Goal: Task Accomplishment & Management: Manage account settings

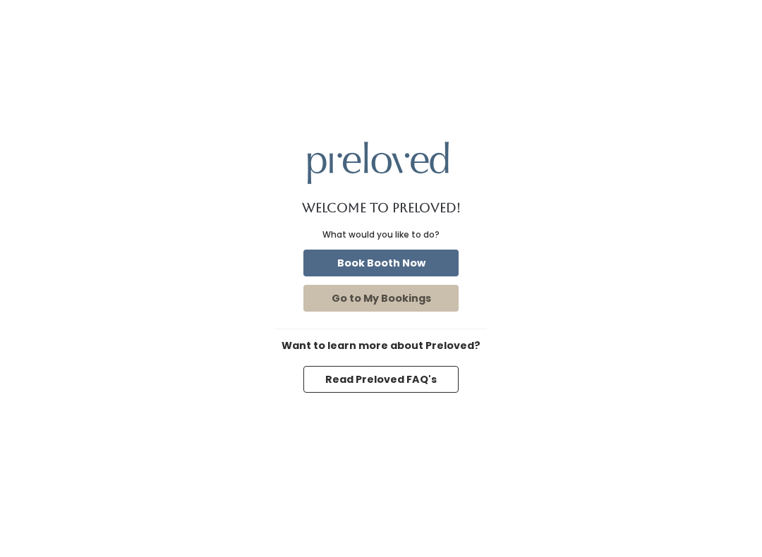
click at [431, 250] on button "Book Booth Now" at bounding box center [380, 263] width 155 height 27
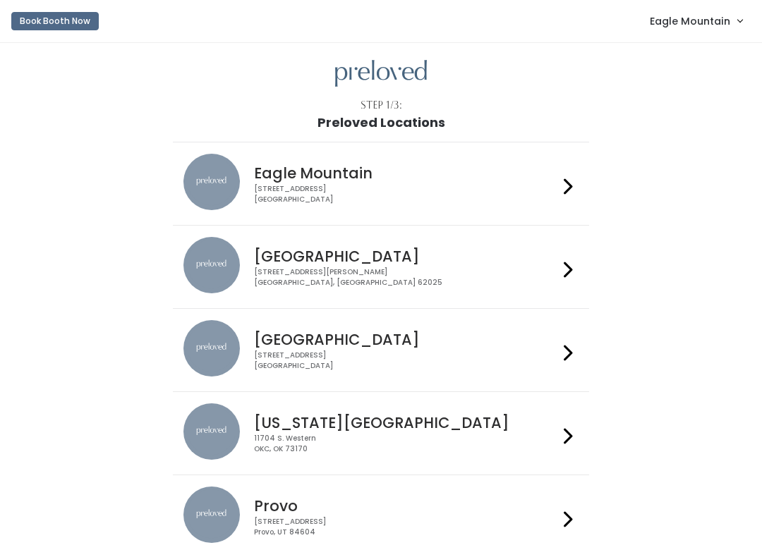
click at [695, 35] on link "Eagle Mountain" at bounding box center [696, 21] width 121 height 30
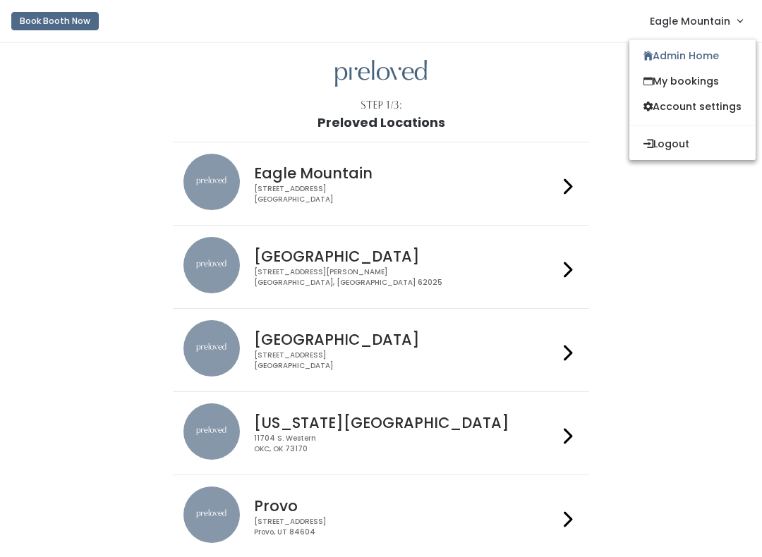
click at [682, 63] on link "Admin Home" at bounding box center [692, 55] width 126 height 25
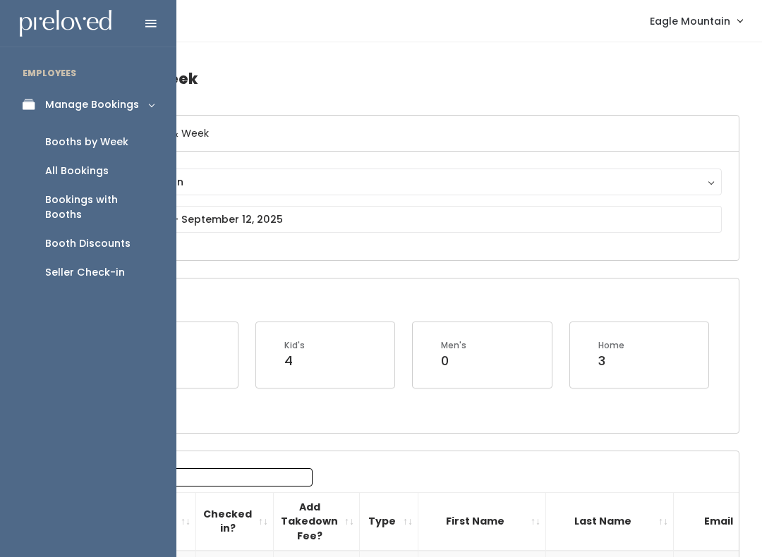
click at [119, 265] on div "Seller Check-in" at bounding box center [85, 272] width 80 height 15
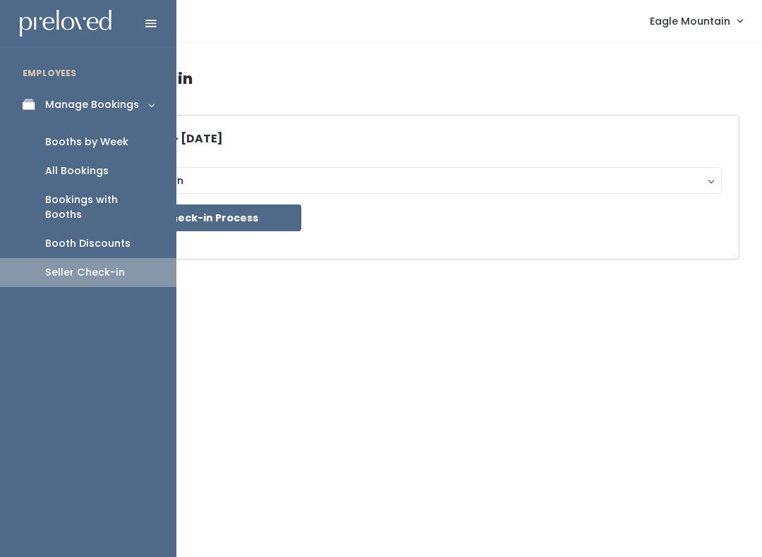
click at [123, 236] on div "Booth Discounts" at bounding box center [87, 243] width 85 height 15
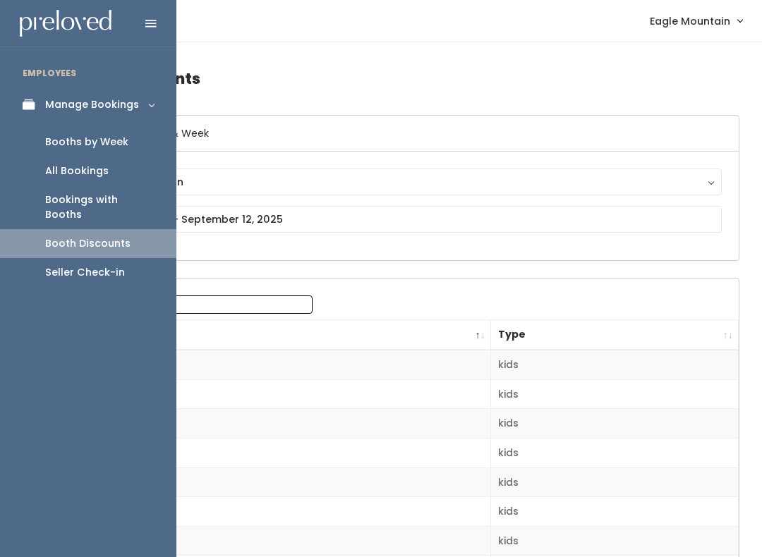
click at [122, 143] on div "Booths by Week" at bounding box center [86, 142] width 83 height 15
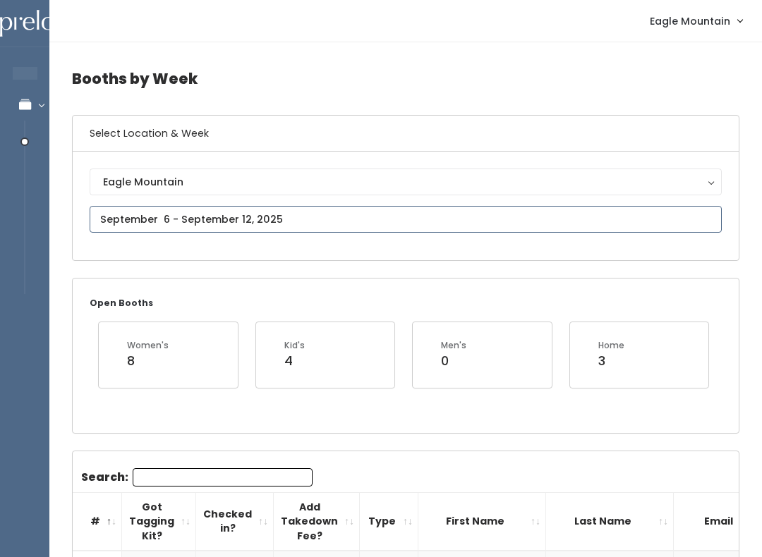
click at [422, 218] on input "text" at bounding box center [406, 219] width 632 height 27
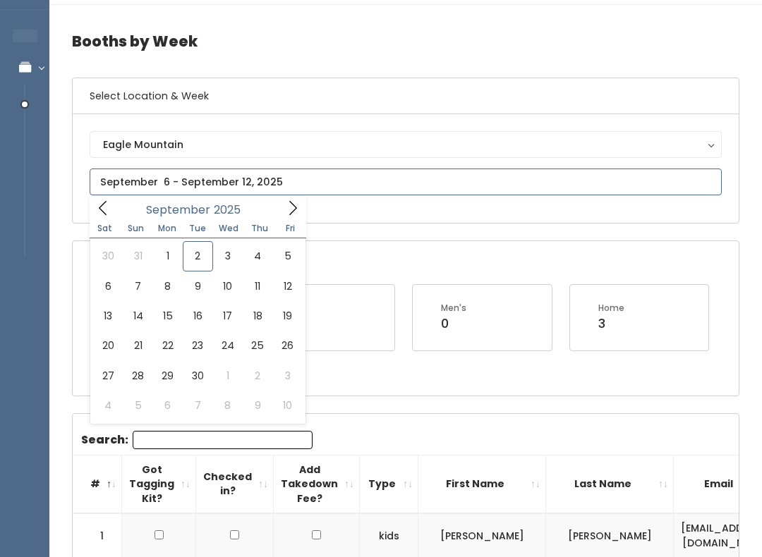
scroll to position [36, 0]
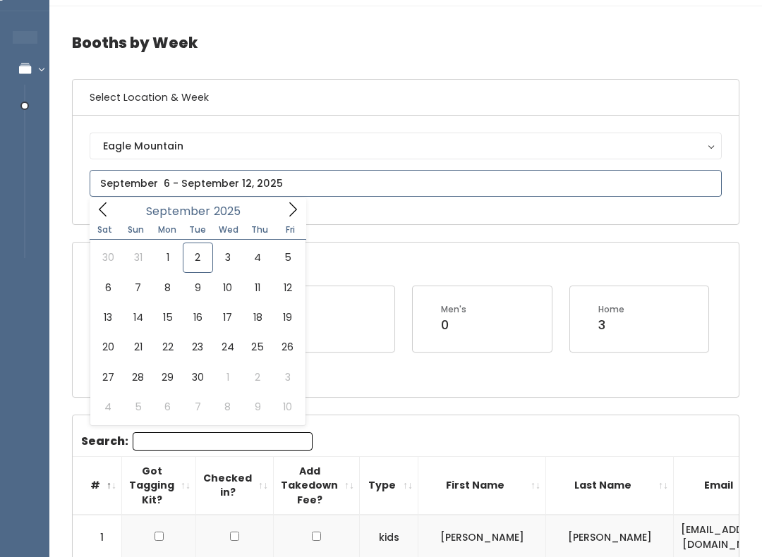
click at [125, 240] on div "30 31 1 2 3 4 5 6 7 8 9 10 11 12 13 14 15 16 17 18 19 20 21 22 23 24 25 26 27 2…" at bounding box center [198, 333] width 217 height 186
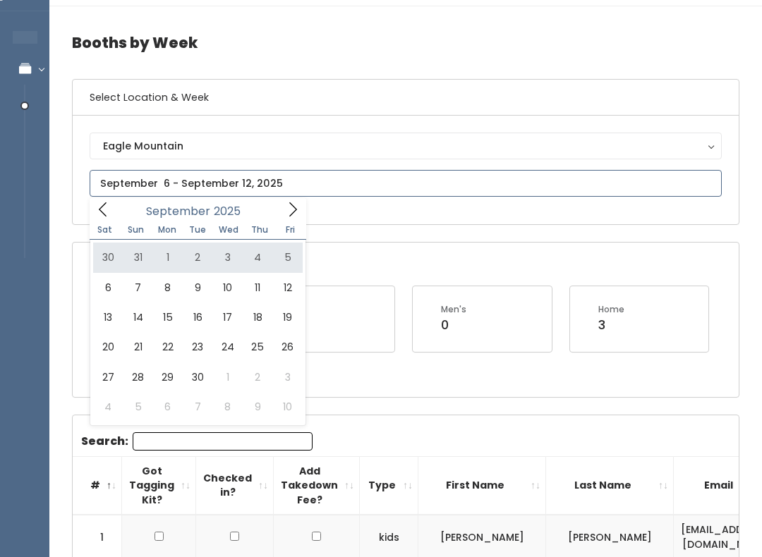
type input "August 30 to September 5"
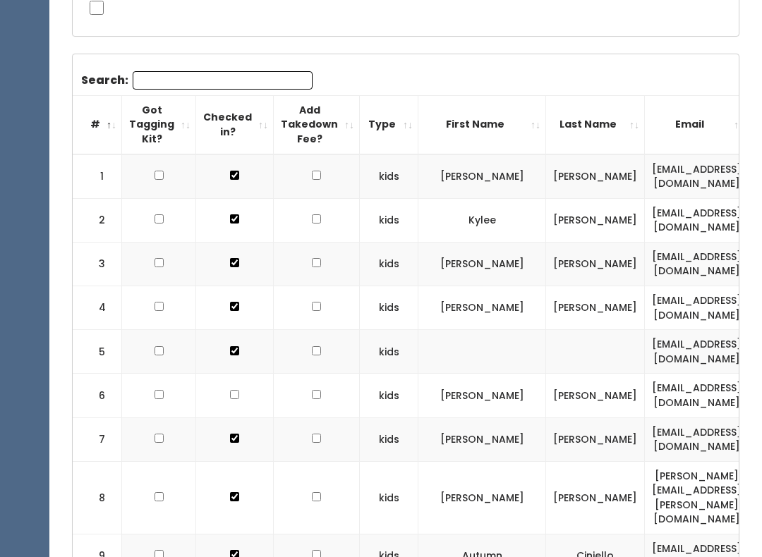
scroll to position [318, 0]
click at [546, 118] on th "First Name" at bounding box center [482, 125] width 128 height 59
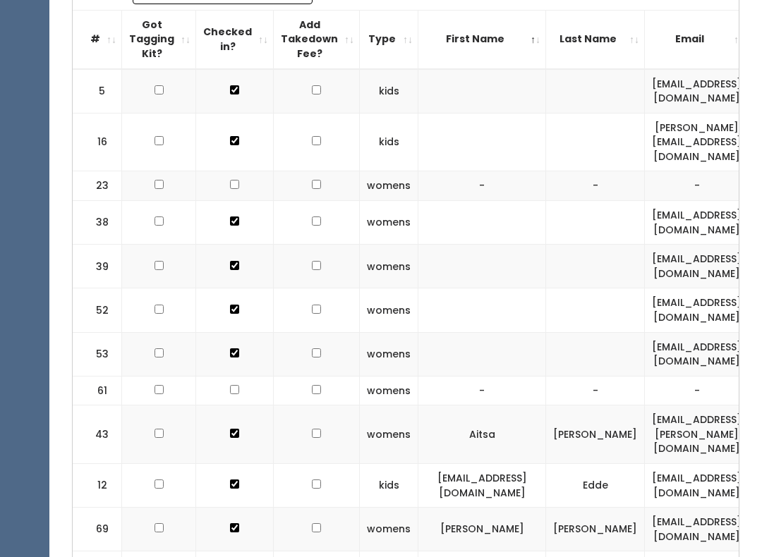
scroll to position [0, 0]
